Goal: Navigation & Orientation: Go to known website

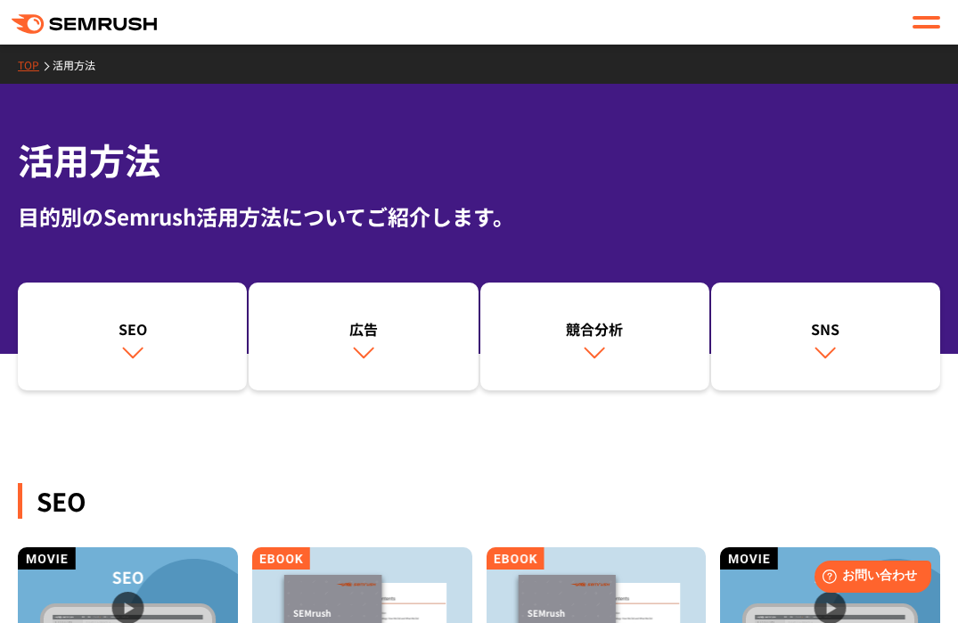
click at [24, 65] on link "TOP" at bounding box center [35, 64] width 35 height 15
